Goal: Task Accomplishment & Management: Complete application form

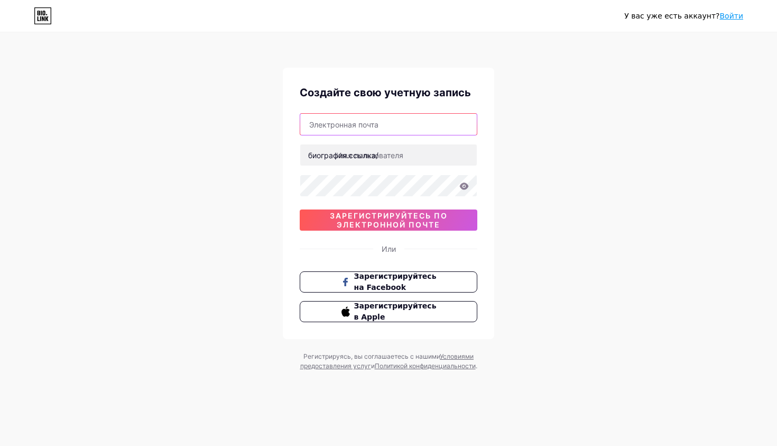
click at [381, 123] on input "text" at bounding box center [388, 124] width 177 height 21
type input "[EMAIL_ADDRESS][DOMAIN_NAME]"
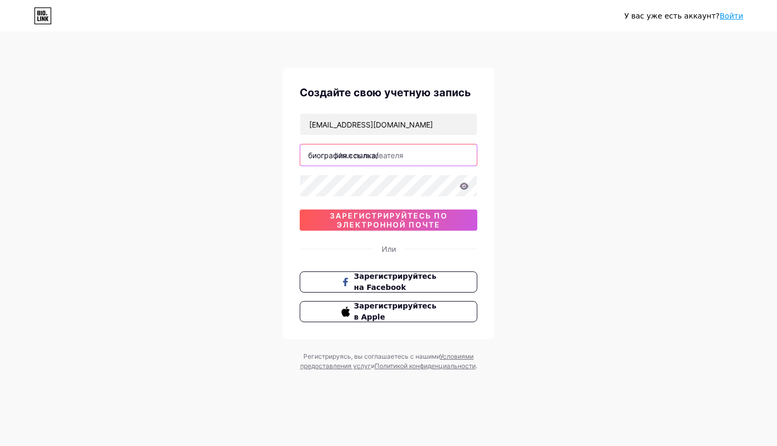
click at [406, 154] on input "text" at bounding box center [388, 154] width 177 height 21
type input "j"
click at [388, 152] on input "text" at bounding box center [388, 154] width 177 height 21
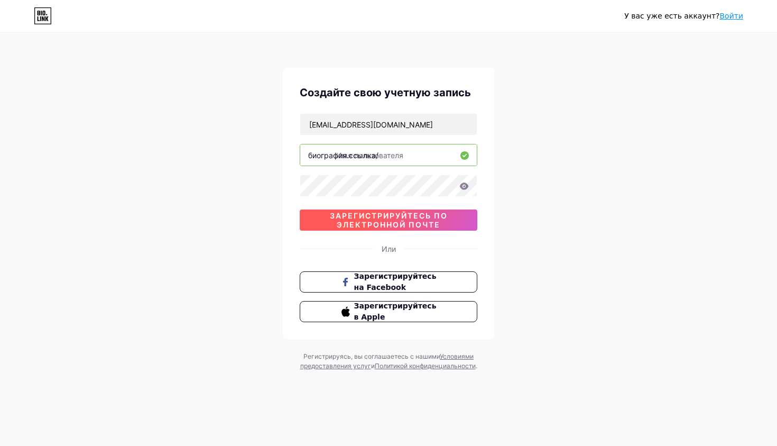
click at [431, 229] on button "зарегистрируйтесь по электронной почте" at bounding box center [389, 219] width 178 height 21
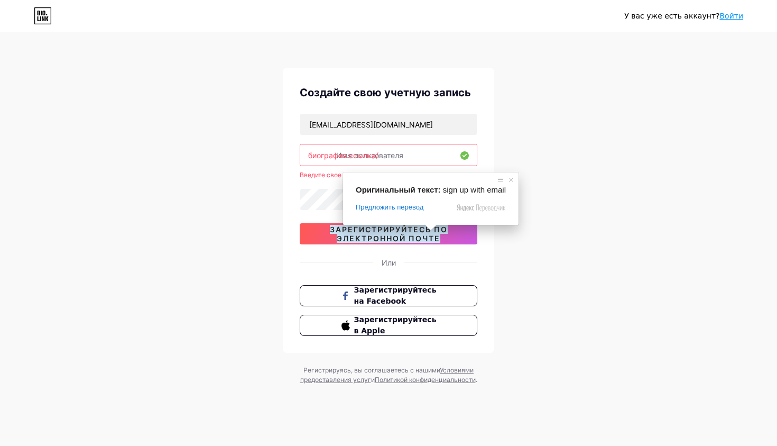
click at [717, 247] on div "У вас уже есть аккаунт? Войти Создайте свою учетную запись [EMAIL_ADDRESS][DOMA…" at bounding box center [388, 209] width 777 height 418
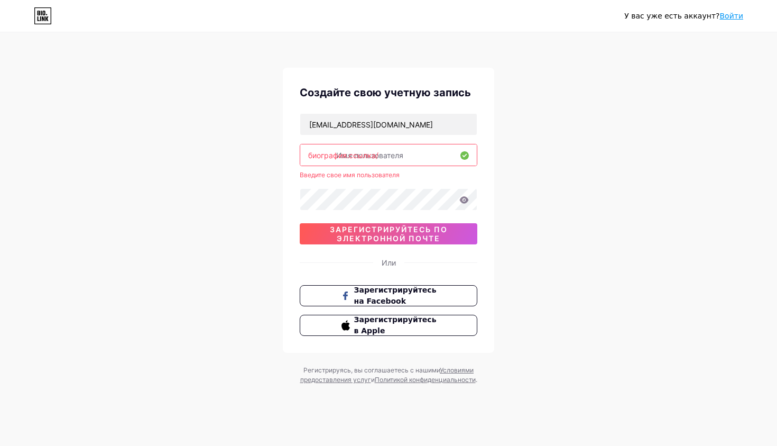
click at [434, 155] on input "text" at bounding box center [388, 154] width 177 height 21
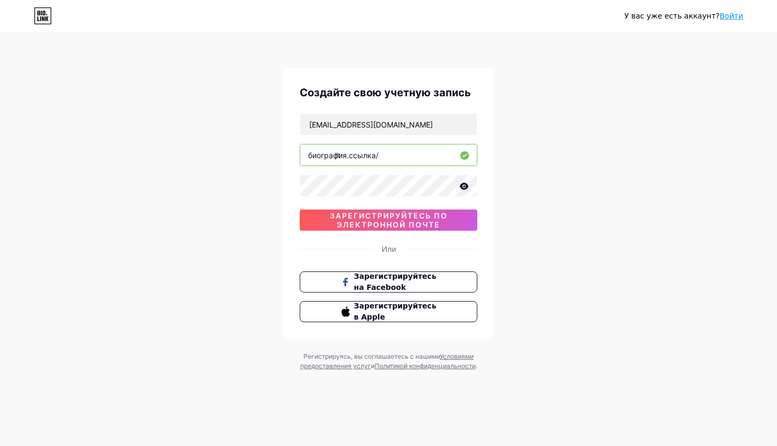
type input "l"
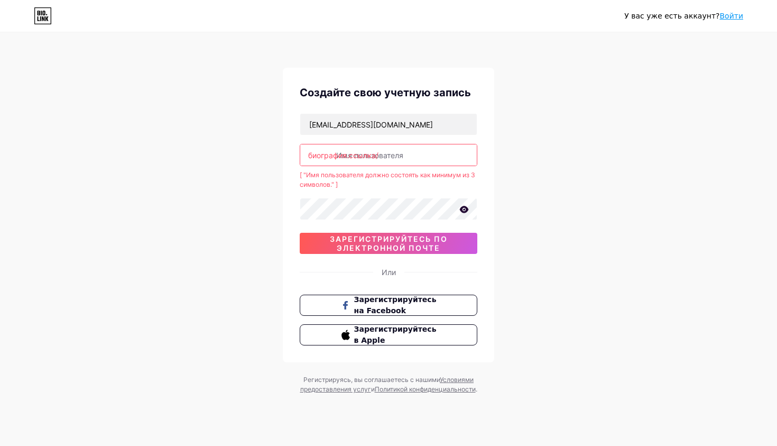
type input "u"
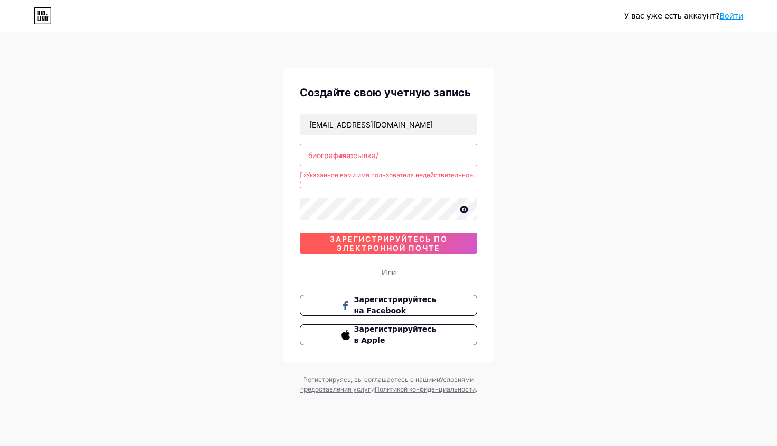
click at [459, 246] on span "зарегистрируйтесь по электронной почте" at bounding box center [389, 243] width 178 height 18
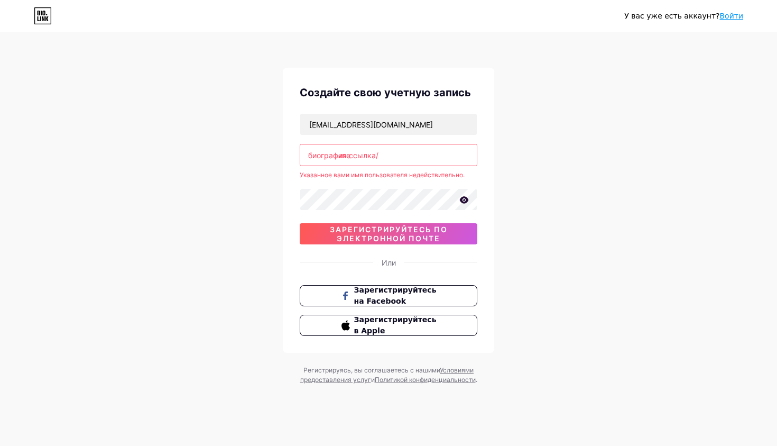
click at [431, 163] on input "ыве" at bounding box center [388, 154] width 177 height 21
type input "в"
type input "з"
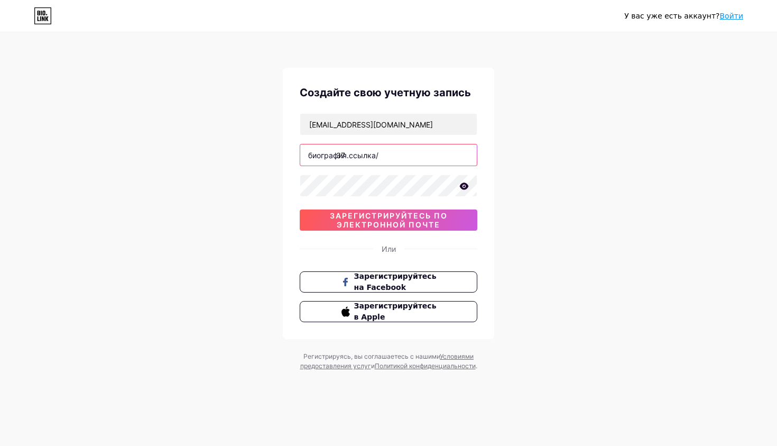
type input "3"
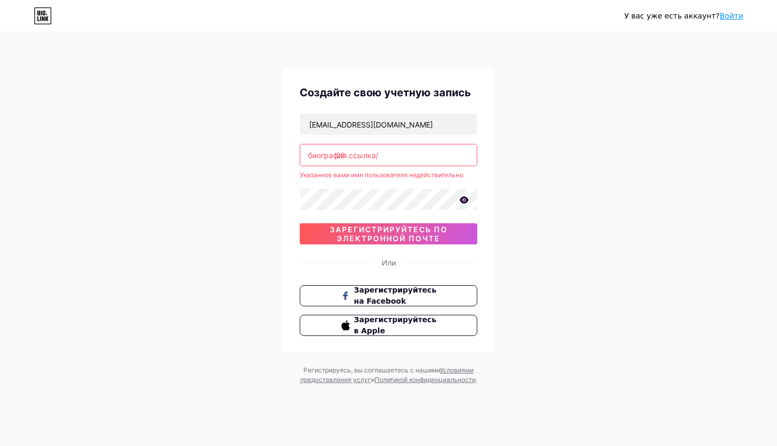
type input "2"
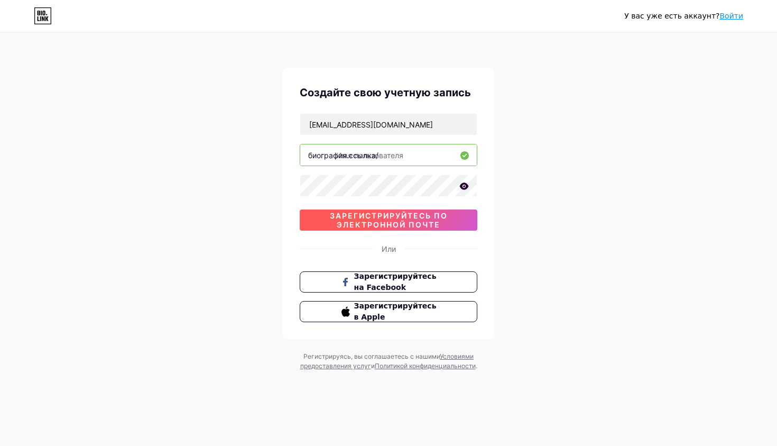
click at [415, 225] on ya-tr-span "зарегистрируйтесь по электронной почте" at bounding box center [389, 220] width 118 height 18
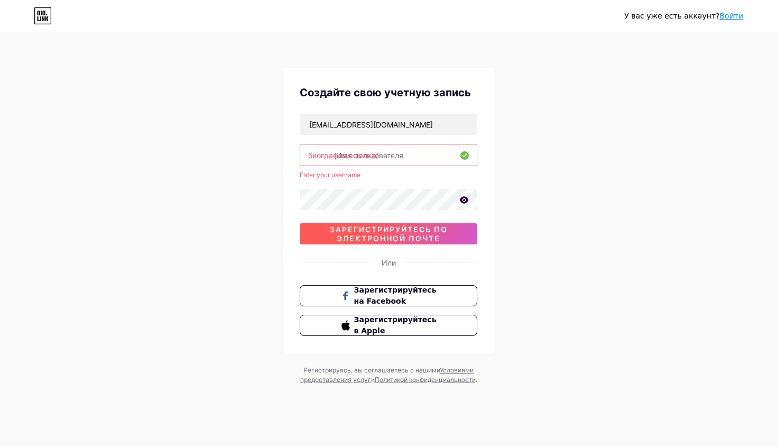
click at [415, 225] on ya-tr-span "зарегистрируйтесь по электронной почте" at bounding box center [389, 234] width 118 height 18
click at [425, 155] on input "text" at bounding box center [388, 154] width 177 height 21
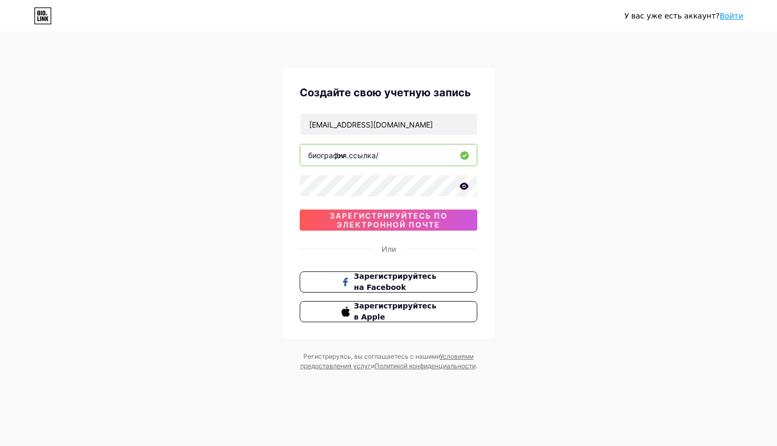
type input "b"
type input "usdtfree"
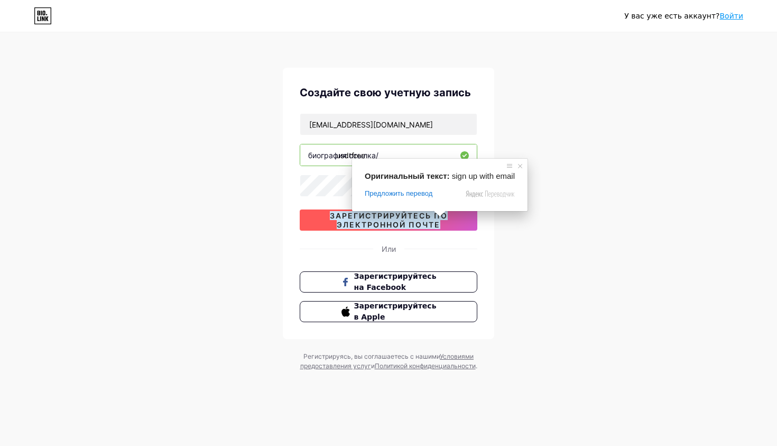
click at [439, 212] on body "У вас уже есть аккаунт? Войти Создайте свою учетную запись [EMAIL_ADDRESS][DOMA…" at bounding box center [388, 223] width 777 height 446
click at [433, 216] on span at bounding box center [439, 213] width 14 height 6
click at [442, 220] on span "зарегистрируйтесь по электронной почте" at bounding box center [389, 220] width 178 height 18
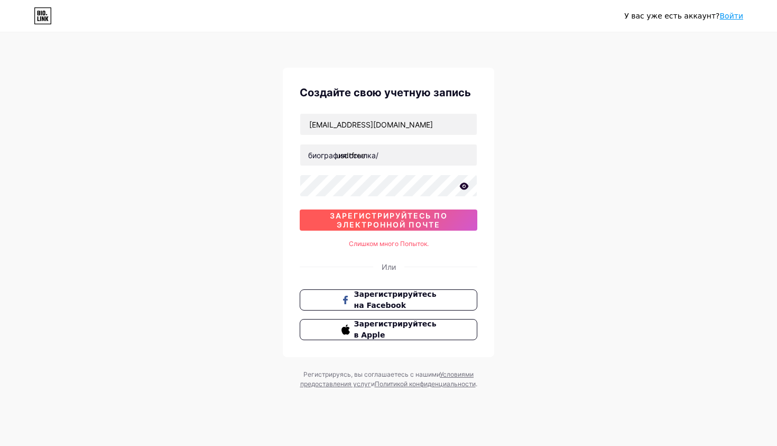
click at [446, 220] on span "зарегистрируйтесь по электронной почте" at bounding box center [389, 220] width 178 height 18
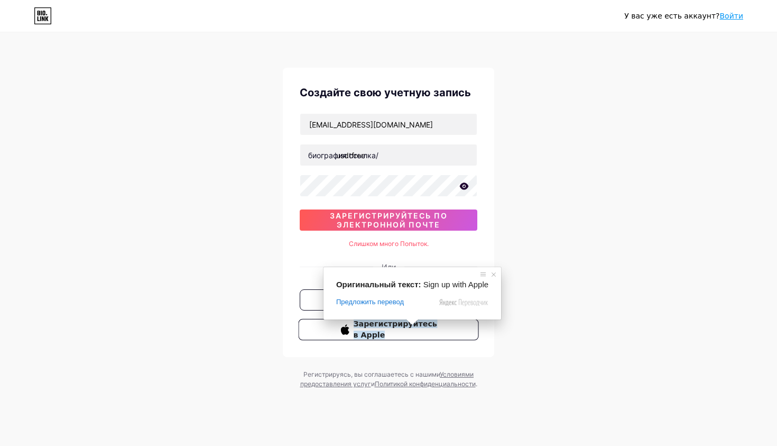
click at [410, 322] on span at bounding box center [412, 322] width 14 height 6
click at [421, 322] on ya-tr-span "Зарегистрируйтесь в Apple" at bounding box center [396, 329] width 84 height 20
